Goal: Transaction & Acquisition: Purchase product/service

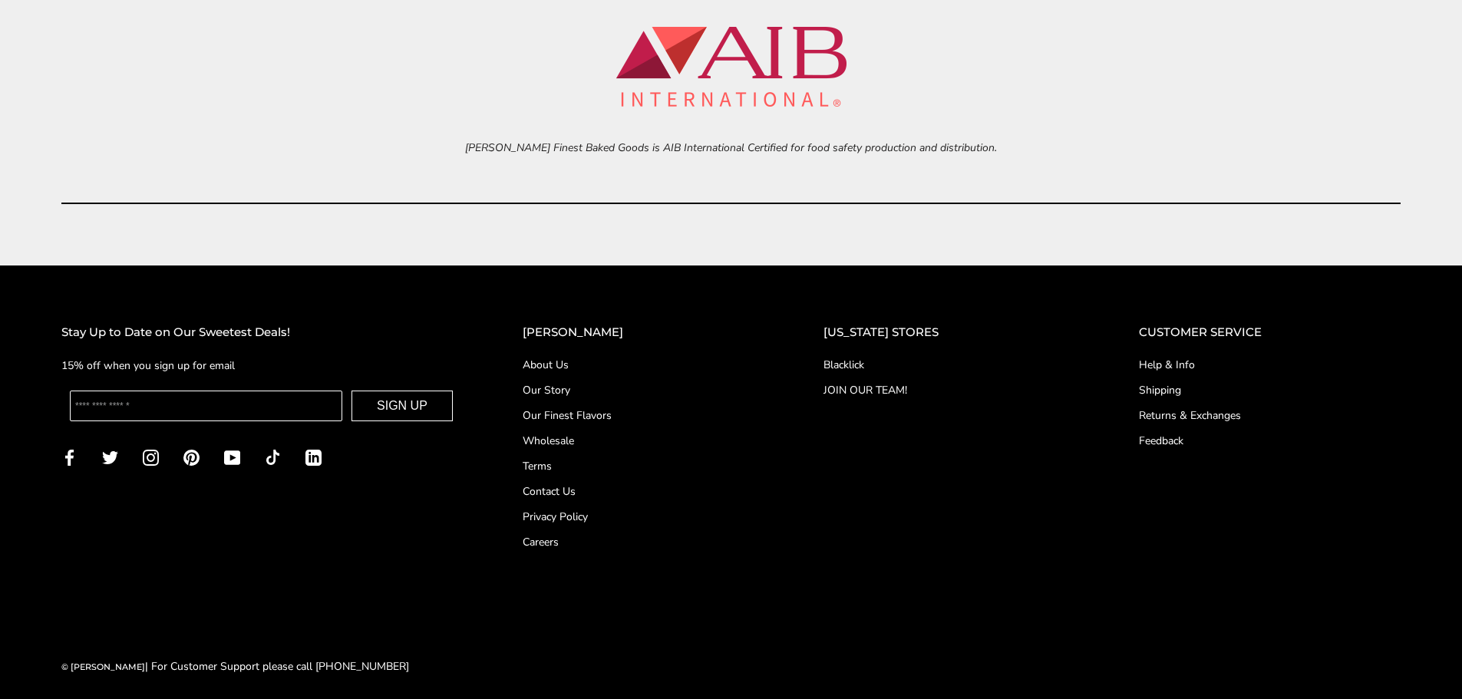
scroll to position [7156, 0]
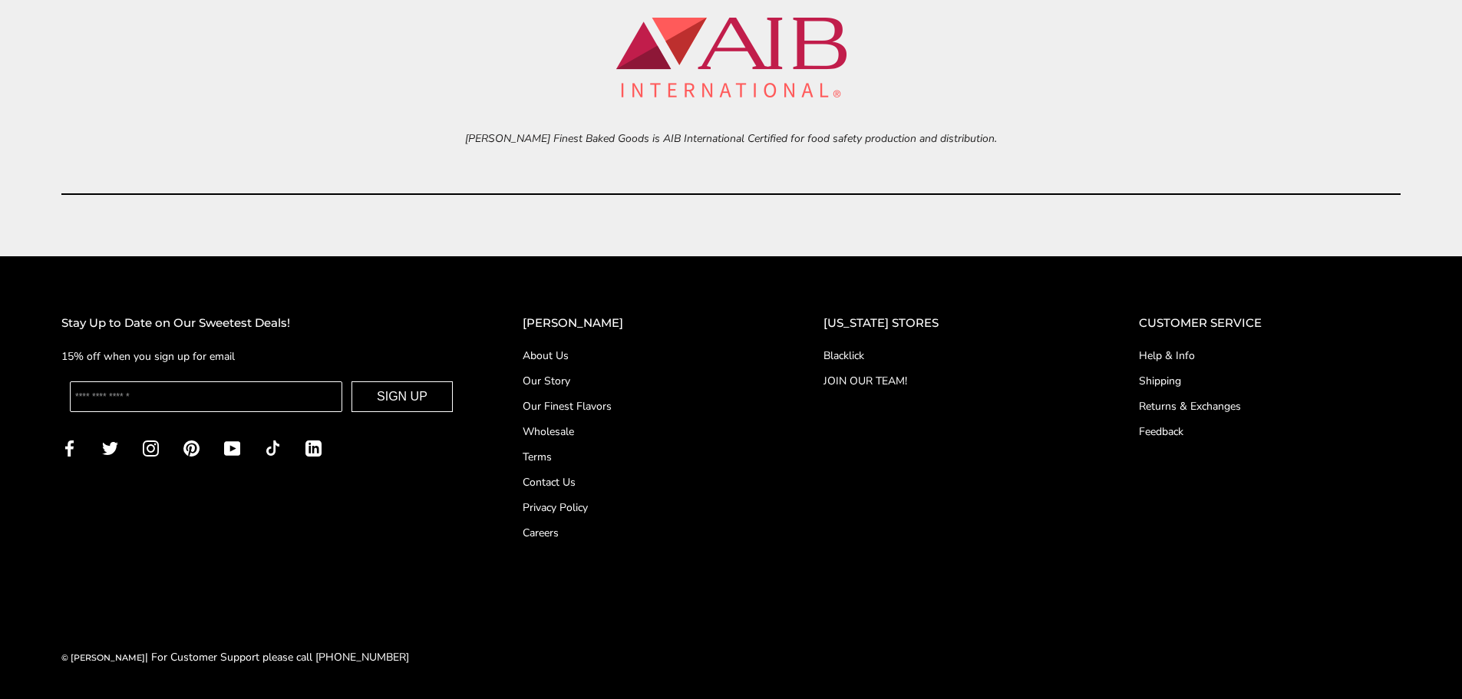
click at [881, 355] on link "Blacklick" at bounding box center [951, 356] width 254 height 16
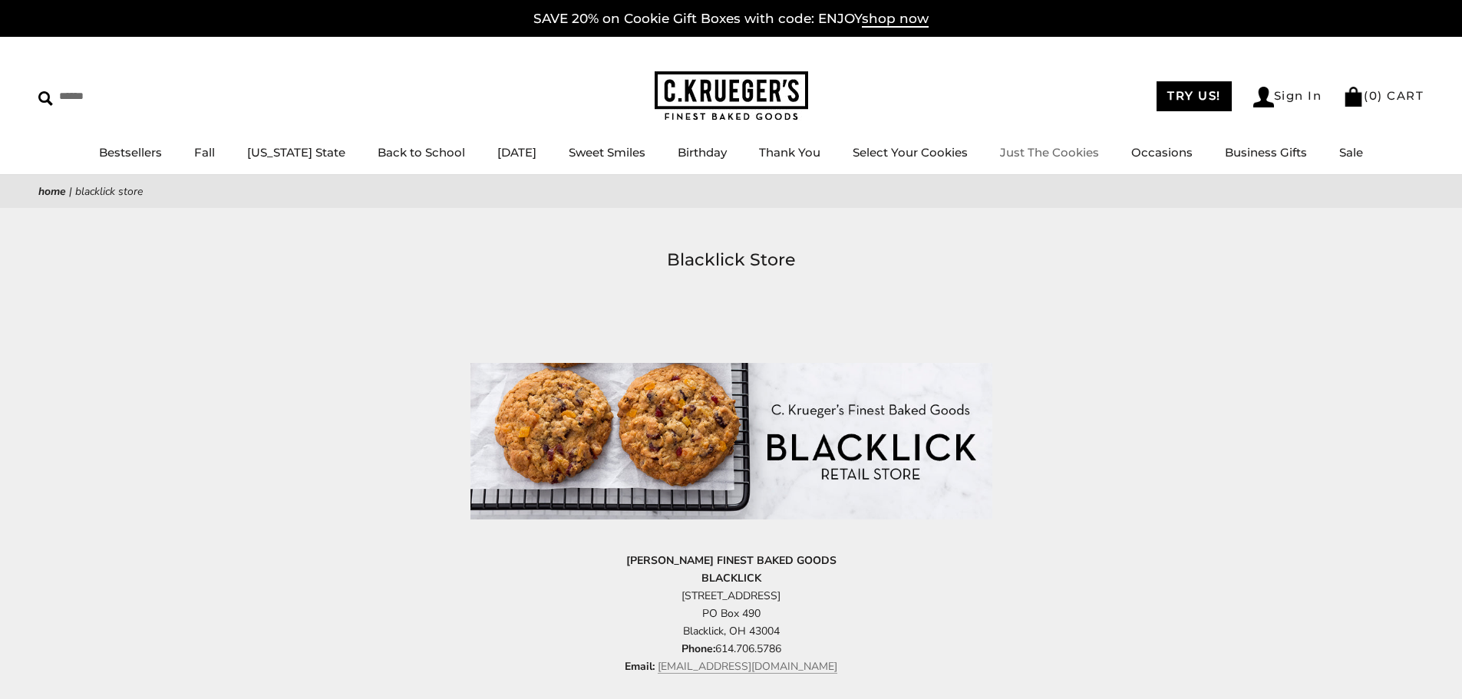
click at [1051, 160] on li "Just The Cookies" at bounding box center [1049, 153] width 99 height 19
click at [1051, 158] on link "Just The Cookies" at bounding box center [1049, 152] width 99 height 15
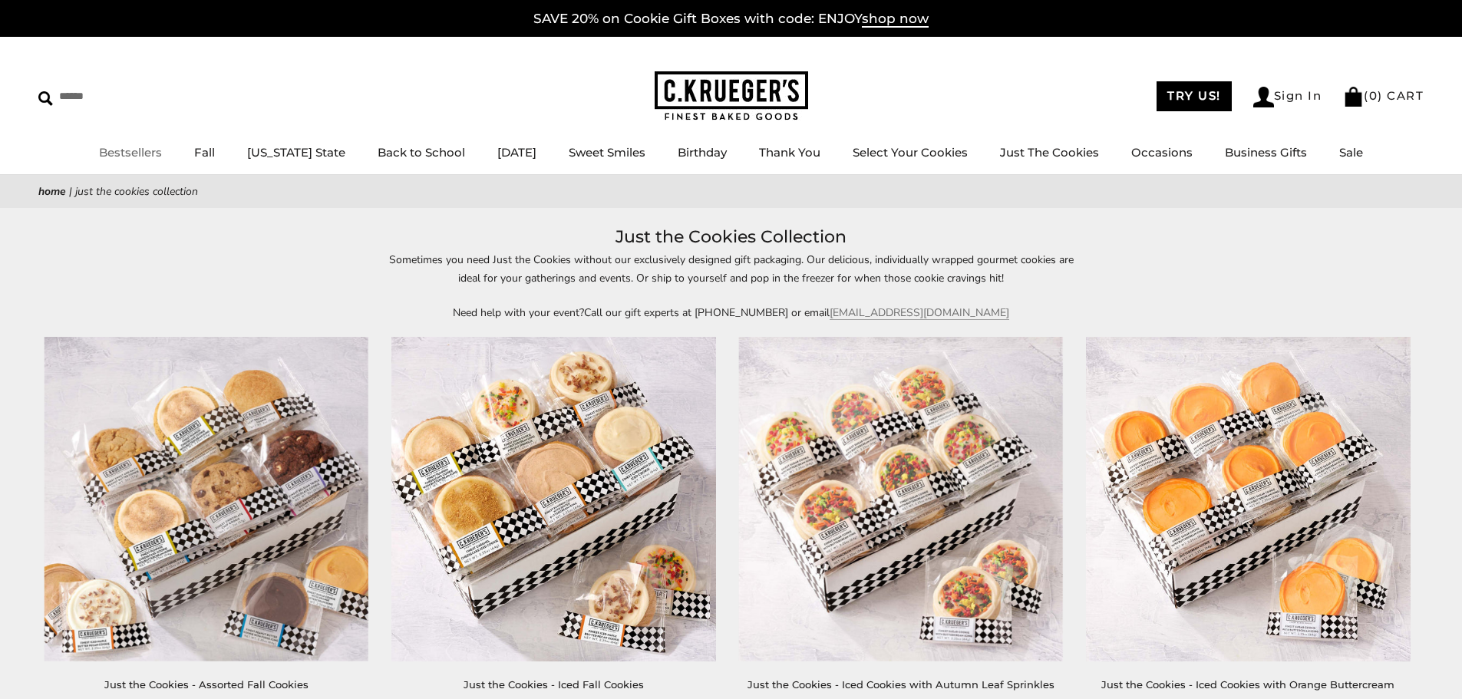
click at [145, 157] on link "Bestsellers" at bounding box center [130, 152] width 63 height 15
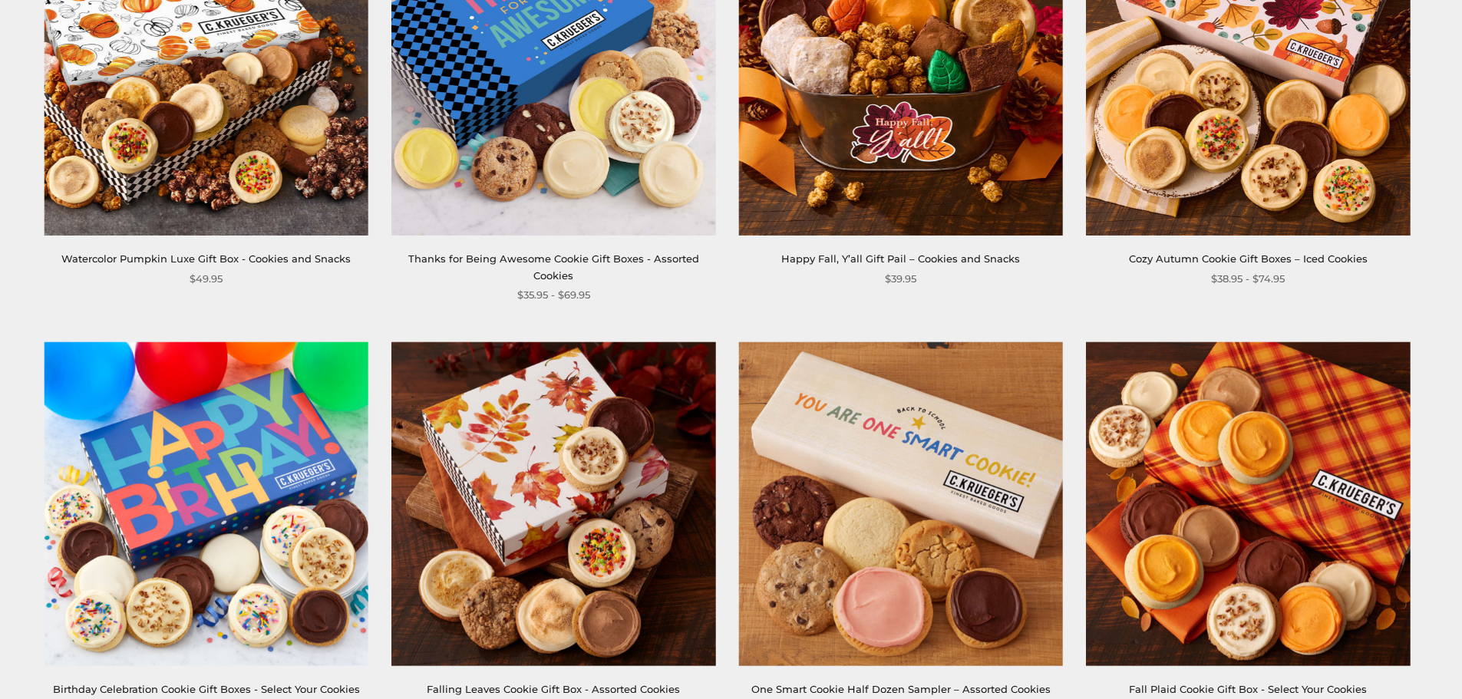
scroll to position [461, 0]
